Goal: Information Seeking & Learning: Compare options

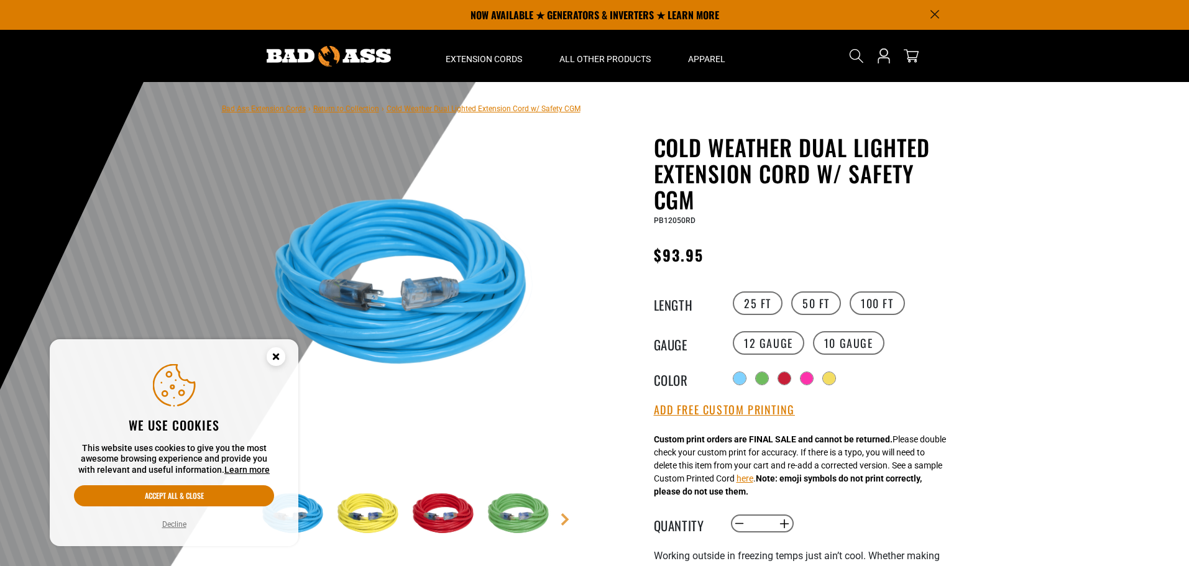
click at [175, 526] on button "Decline" at bounding box center [175, 524] width 32 height 12
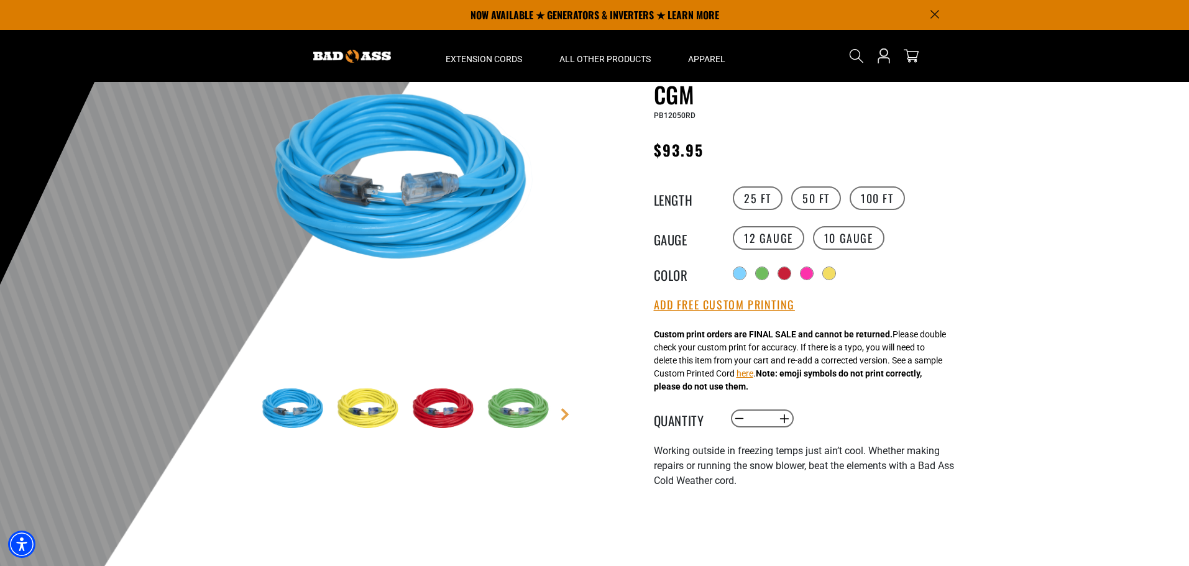
scroll to position [62, 0]
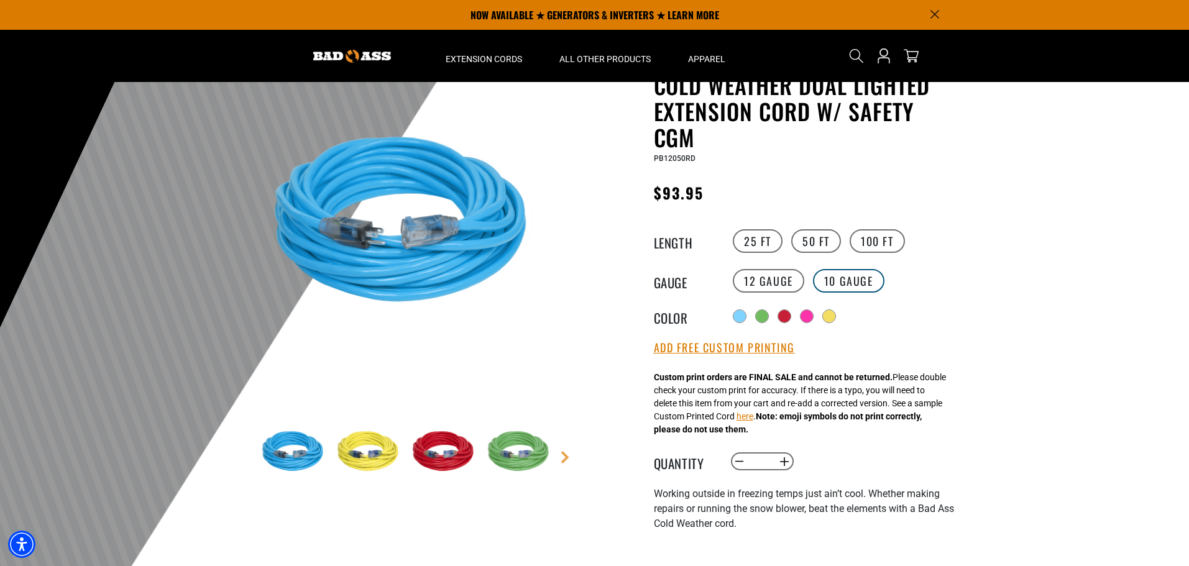
click at [845, 273] on label "10 Gauge" at bounding box center [848, 281] width 71 height 24
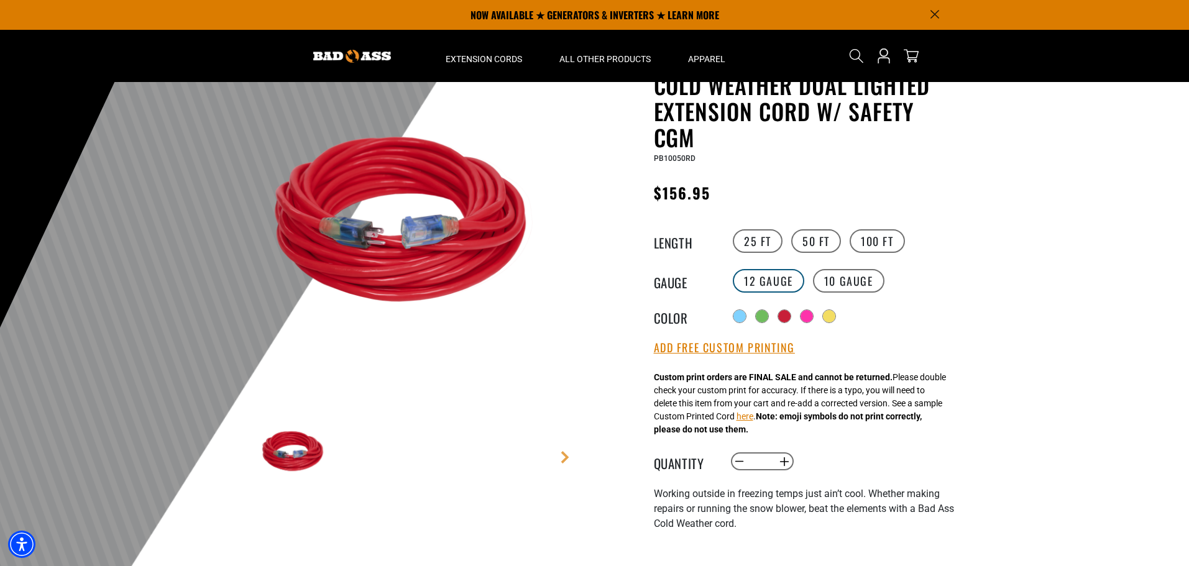
click at [775, 276] on label "12 Gauge" at bounding box center [768, 281] width 71 height 24
click at [864, 281] on label "10 Gauge" at bounding box center [848, 281] width 71 height 24
click at [771, 282] on label "12 Gauge" at bounding box center [768, 281] width 71 height 24
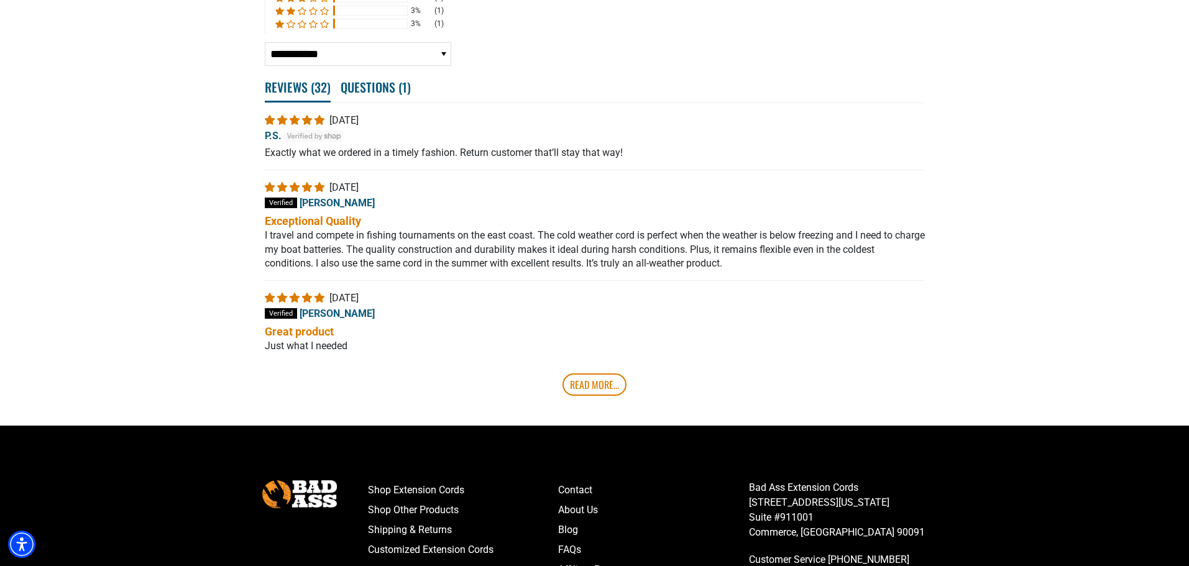
scroll to position [2424, 0]
